Goal: Use online tool/utility

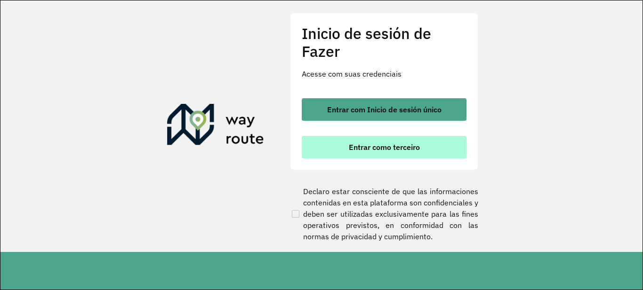
click at [415, 152] on font "Entrar como terceiro" at bounding box center [384, 147] width 71 height 9
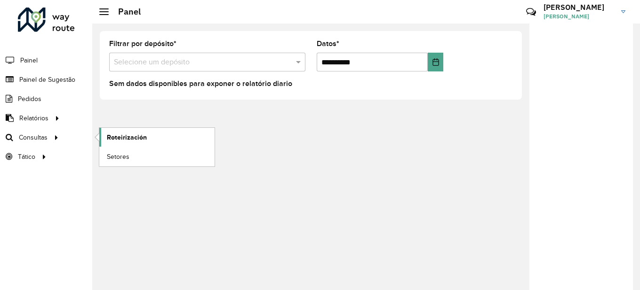
click at [152, 139] on link "Roteirización" at bounding box center [156, 137] width 115 height 19
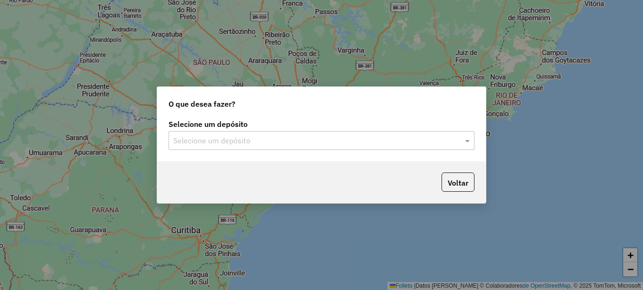
click at [346, 138] on input "text" at bounding box center [312, 141] width 278 height 11
